Goal: Task Accomplishment & Management: Use online tool/utility

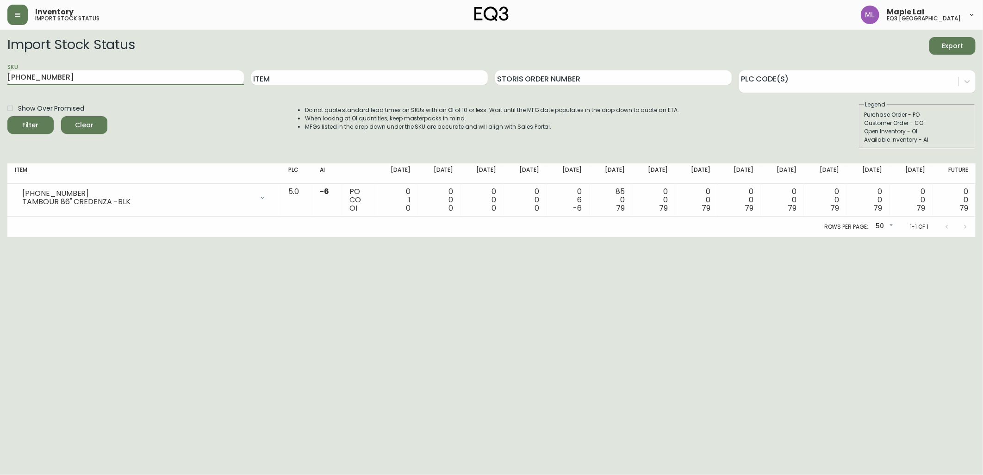
drag, startPoint x: 68, startPoint y: 77, endPoint x: 30, endPoint y: 67, distance: 39.4
click at [41, 71] on input "[PHONE_NUMBER]" at bounding box center [125, 77] width 236 height 15
click at [53, 78] on input "[PHONE_NUMBER]" at bounding box center [125, 77] width 236 height 15
click at [52, 78] on input "[PHONE_NUMBER]" at bounding box center [125, 77] width 236 height 15
click at [51, 78] on input "[PHONE_NUMBER]" at bounding box center [125, 77] width 236 height 15
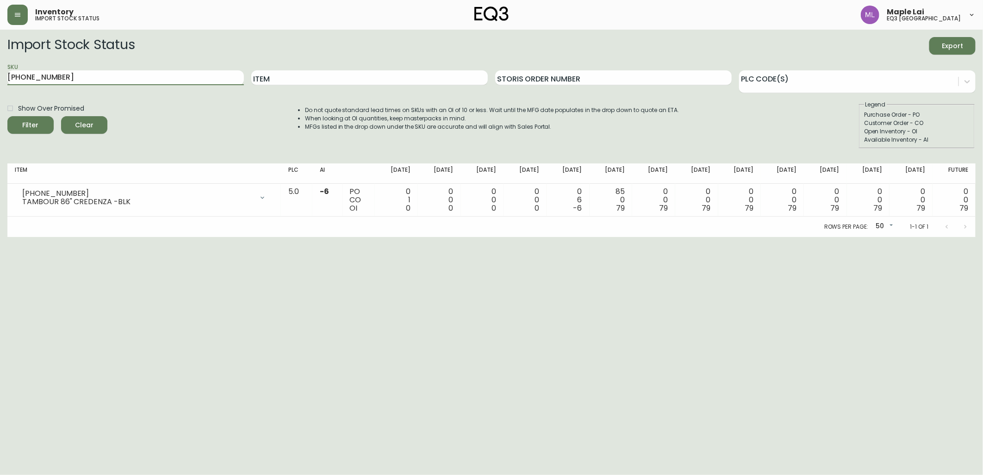
drag, startPoint x: 62, startPoint y: 81, endPoint x: 3, endPoint y: 59, distance: 62.9
click at [0, 62] on html "Inventory import stock status Maple Lai eq3 [GEOGRAPHIC_DATA] Import Stock Stat…" at bounding box center [491, 118] width 983 height 237
click at [326, 76] on input "Item" at bounding box center [369, 77] width 236 height 15
type input "mesa"
click at [7, 116] on button "Filter" at bounding box center [30, 125] width 46 height 18
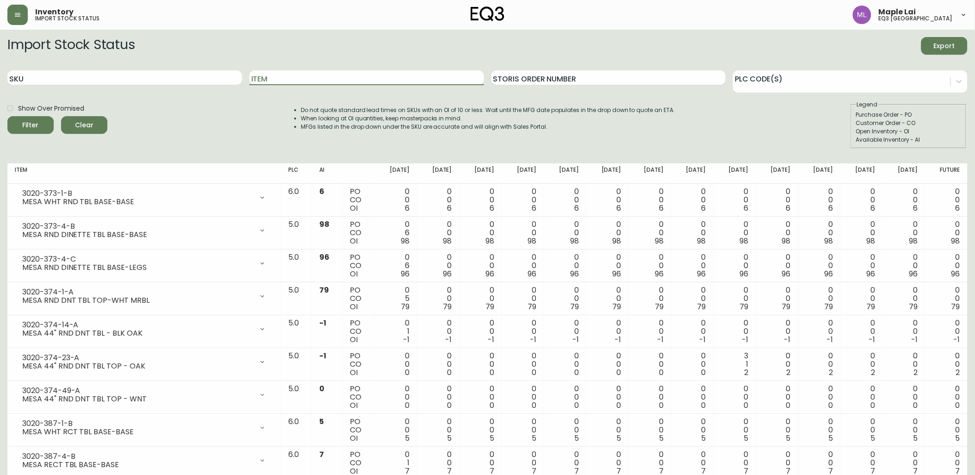
scroll to position [156, 0]
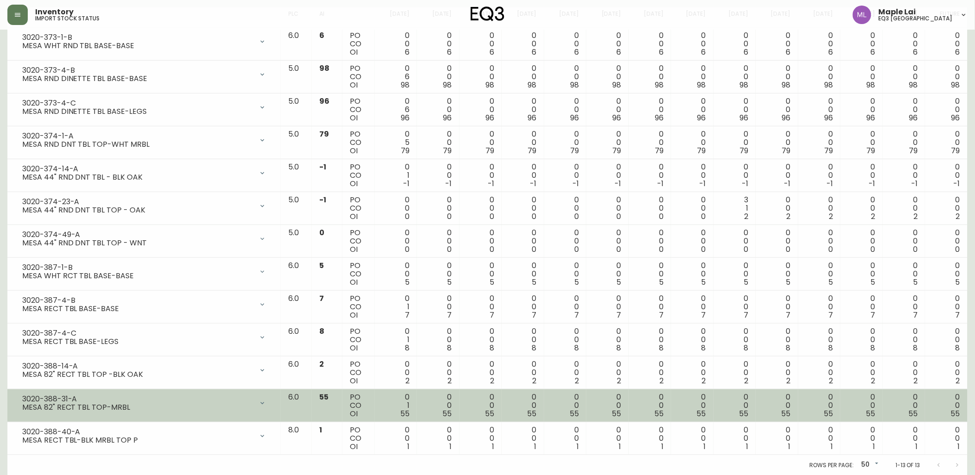
click at [79, 393] on div "3020-388-31-A MESA 82" RECT TBL TOP-MRBL" at bounding box center [144, 403] width 259 height 20
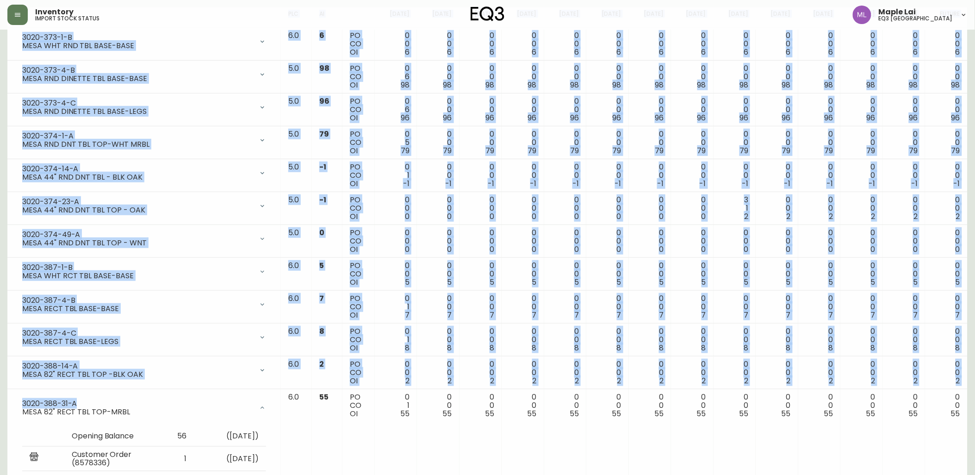
drag, startPoint x: 81, startPoint y: 401, endPoint x: 5, endPoint y: 401, distance: 76.3
click at [5, 401] on main "Import Stock Status Export SKU Item Storis Order Number PLC Code(s) Show Over P…" at bounding box center [487, 215] width 975 height 682
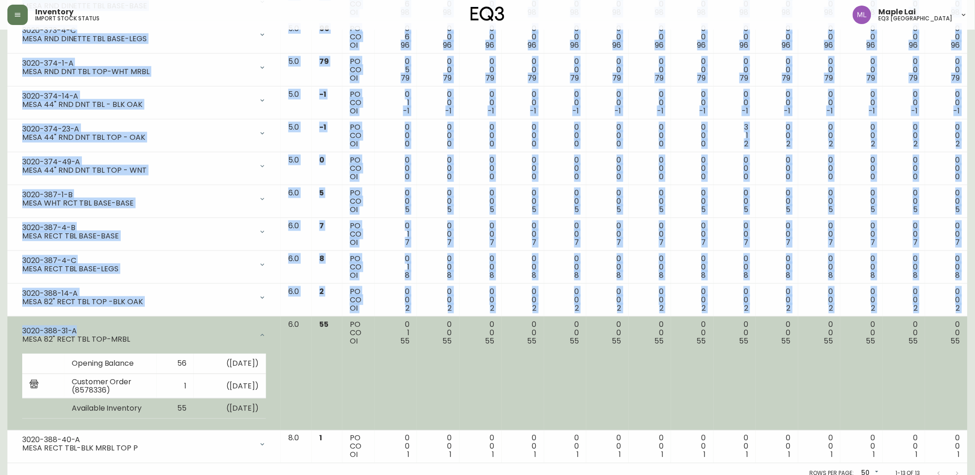
scroll to position [237, 0]
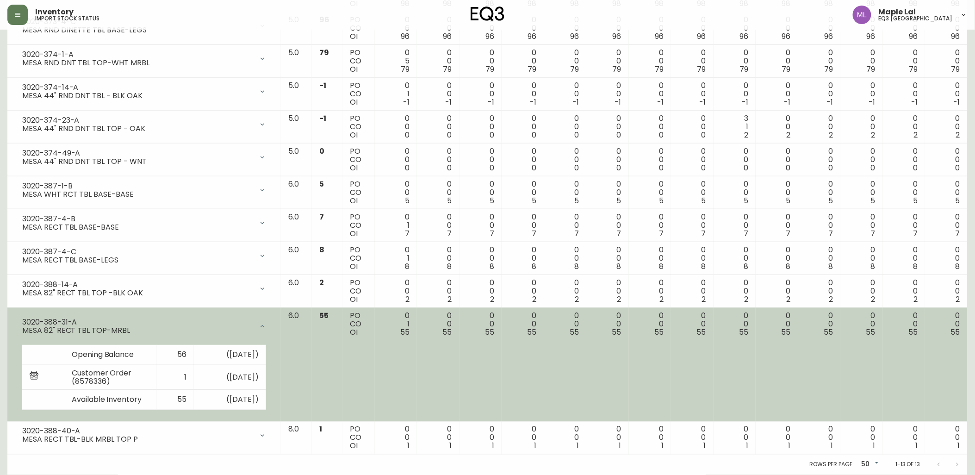
click at [87, 326] on div "MESA 82" RECT TBL TOP-MRBL" at bounding box center [137, 330] width 231 height 8
drag, startPoint x: 71, startPoint y: 321, endPoint x: 8, endPoint y: 323, distance: 63.4
click at [8, 323] on td "3020-388-31-A MESA 82" RECT TBL TOP-MRBL Opening Balance 56 ( [DATE] ) Customer…" at bounding box center [143, 365] width 273 height 114
copy div "3020-388-31-A"
